Goal: Information Seeking & Learning: Learn about a topic

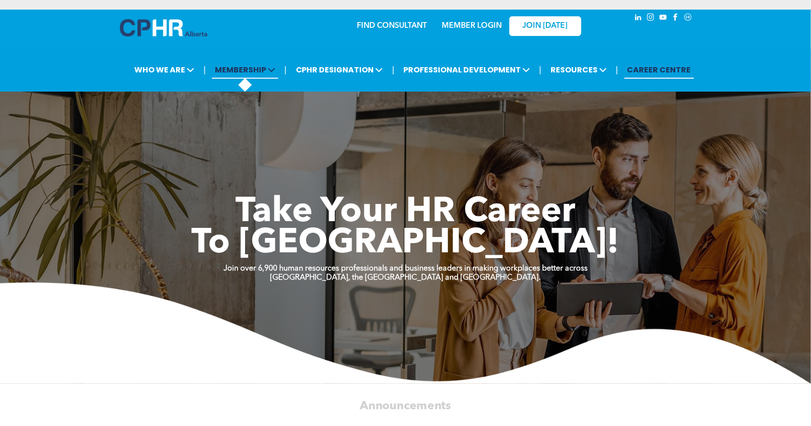
click at [278, 63] on span "MEMBERSHIP" at bounding box center [245, 70] width 66 height 18
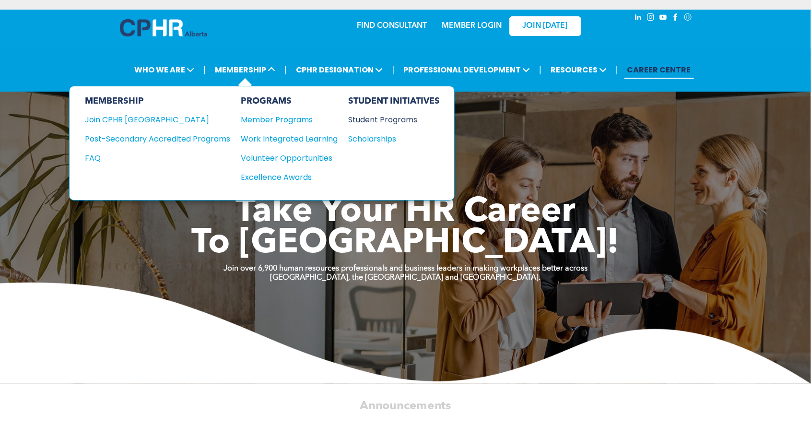
click at [407, 118] on div "Student Programs" at bounding box center [389, 120] width 82 height 12
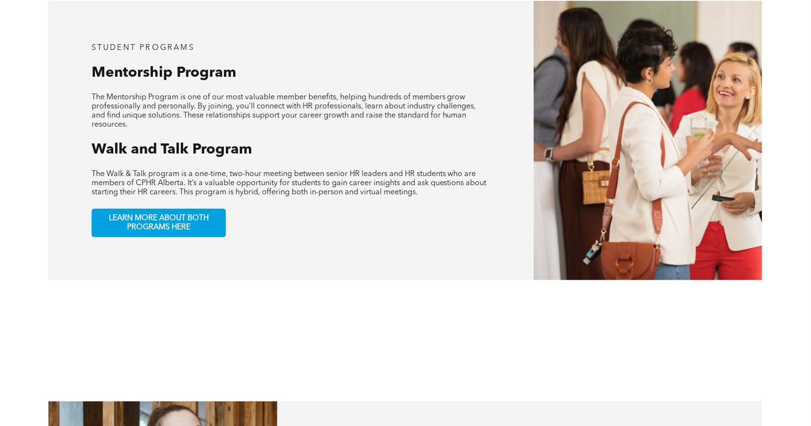
scroll to position [498, 0]
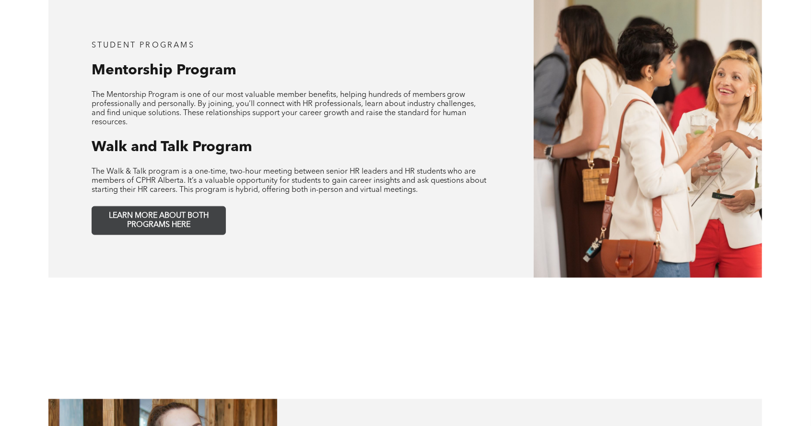
click at [105, 211] on span "LEARN MORE ABOUT BOTH PROGRAMS HERE" at bounding box center [158, 220] width 127 height 18
